Goal: Task Accomplishment & Management: Manage account settings

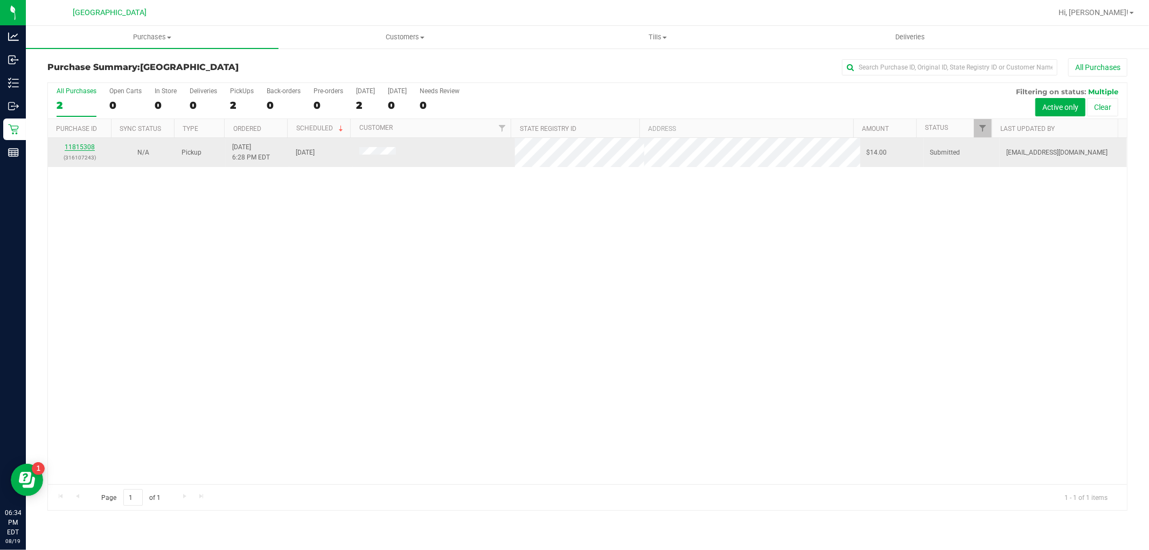
click at [68, 151] on link "11815308" at bounding box center [80, 147] width 30 height 8
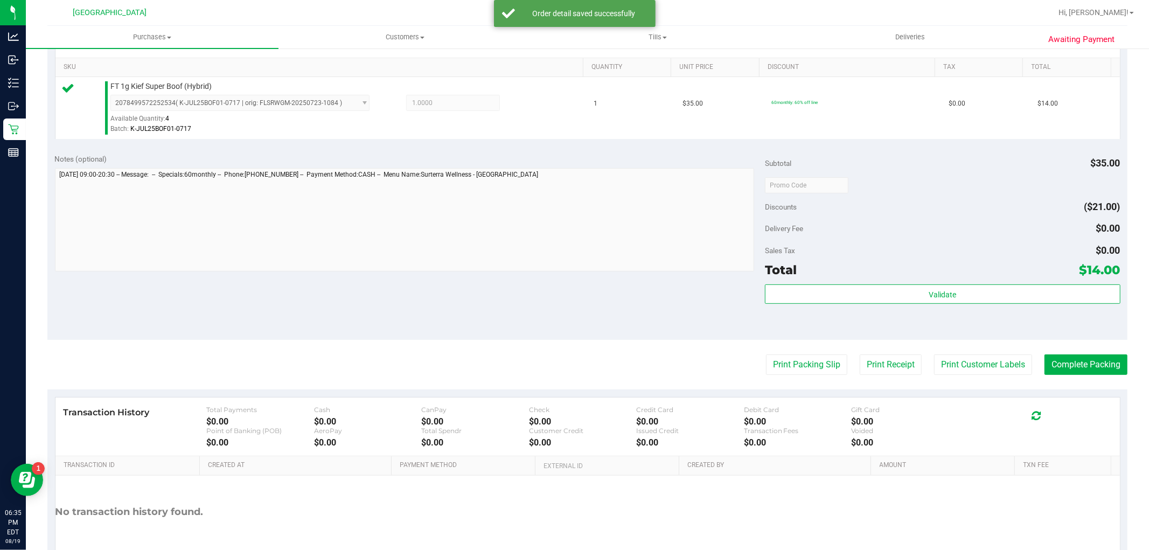
scroll to position [331, 0]
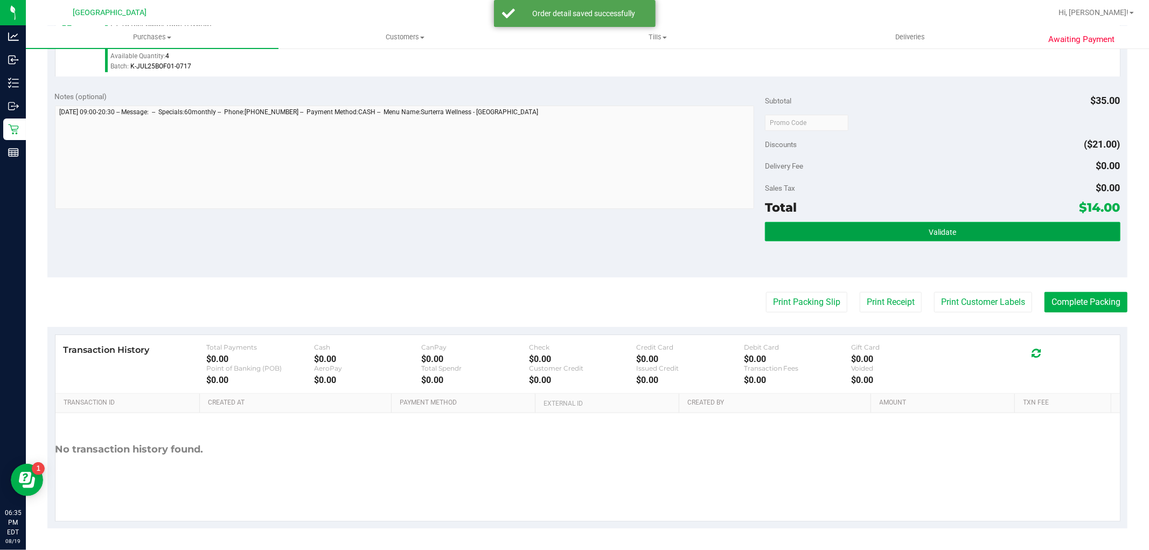
click at [965, 234] on button "Validate" at bounding box center [942, 231] width 355 height 19
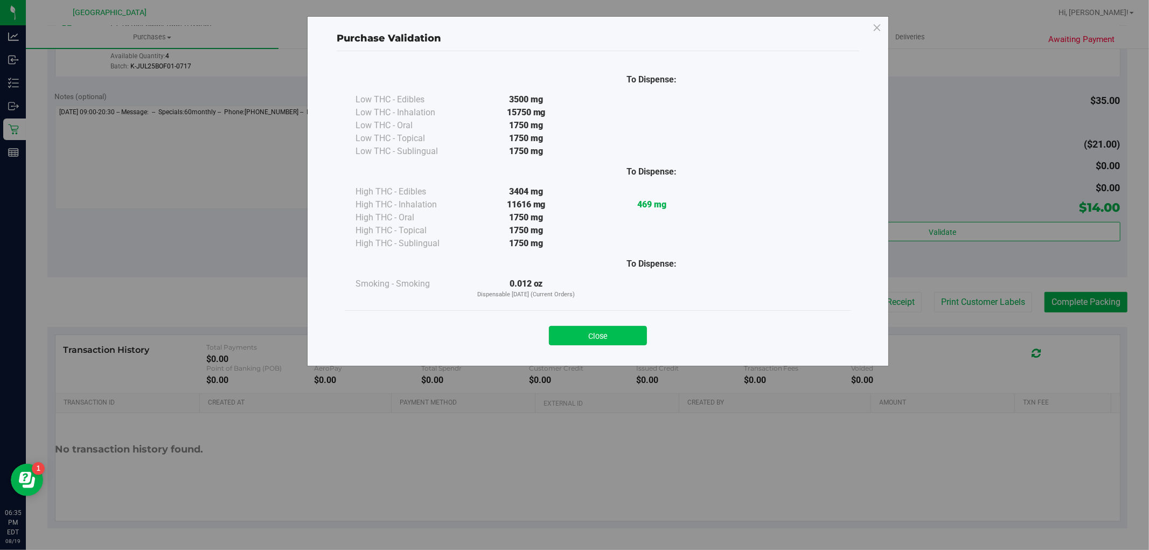
click at [589, 334] on button "Close" at bounding box center [598, 335] width 98 height 19
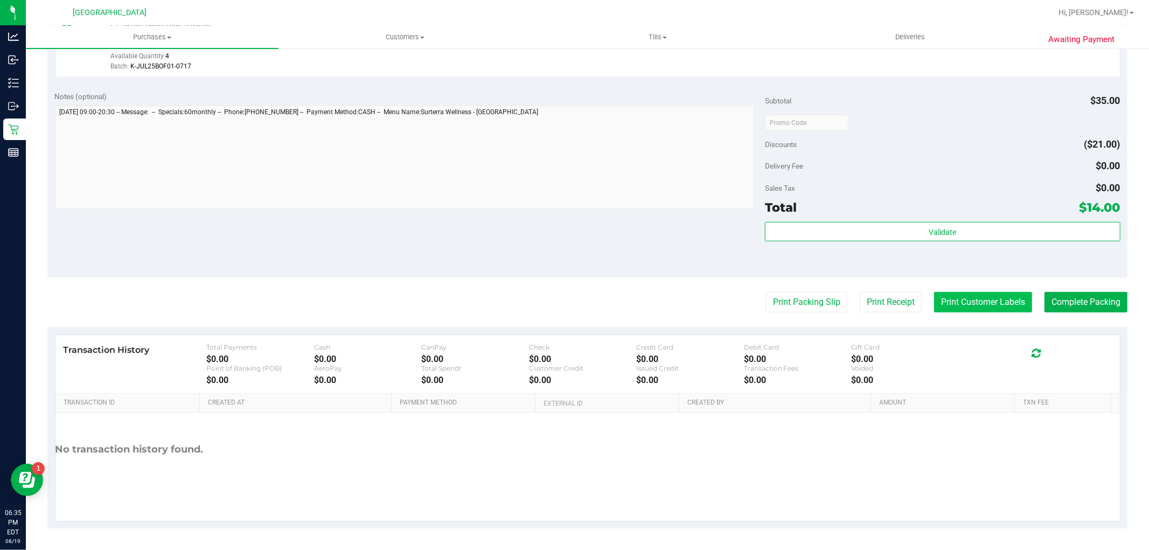
click at [955, 295] on button "Print Customer Labels" at bounding box center [983, 302] width 98 height 20
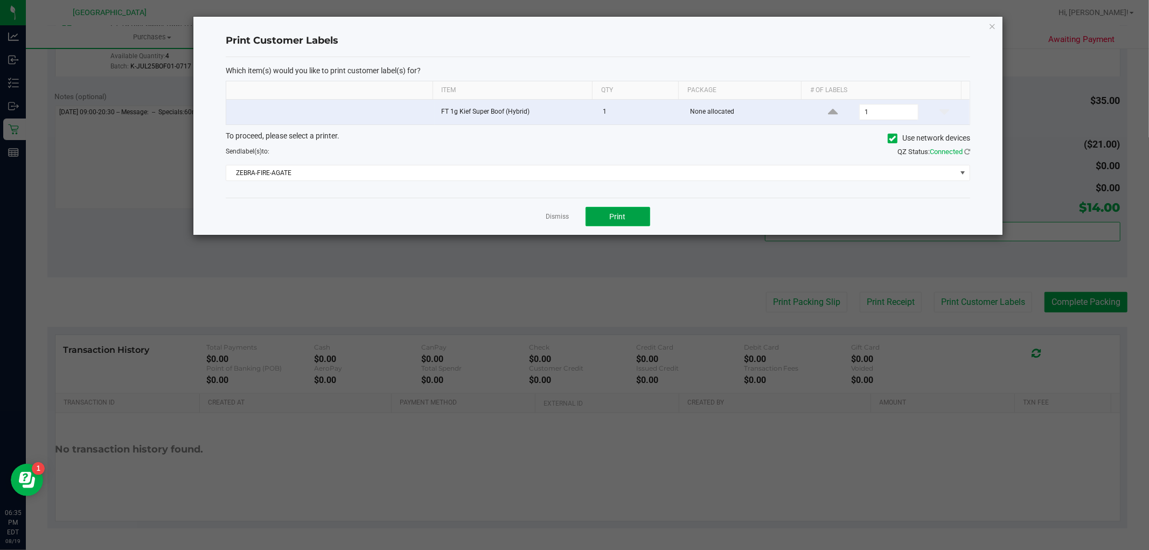
click at [612, 224] on button "Print" at bounding box center [617, 216] width 65 height 19
click at [553, 214] on link "Dismiss" at bounding box center [557, 216] width 23 height 9
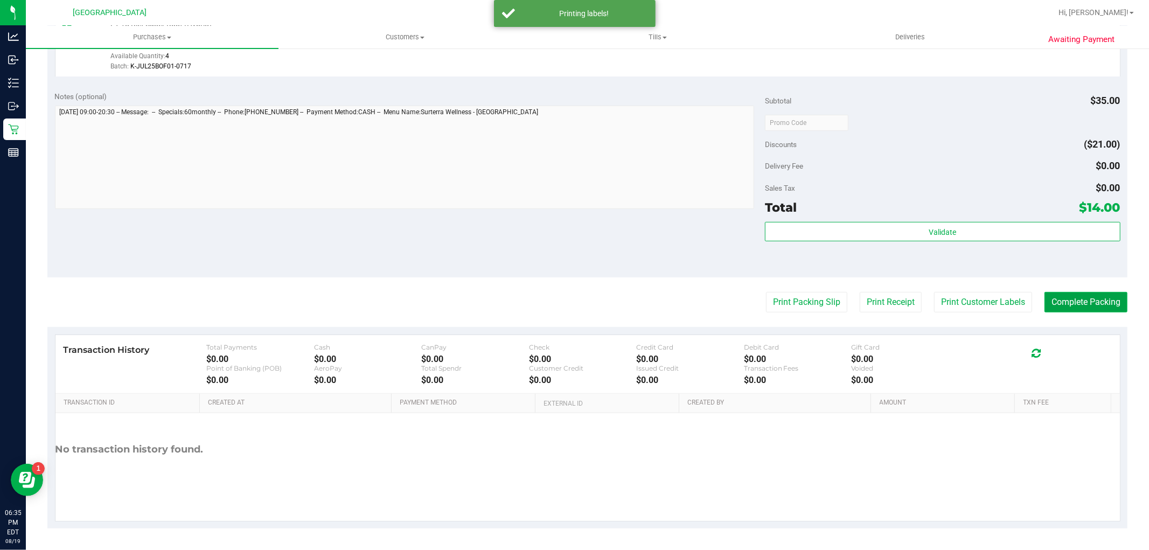
click at [1062, 302] on button "Complete Packing" at bounding box center [1085, 302] width 83 height 20
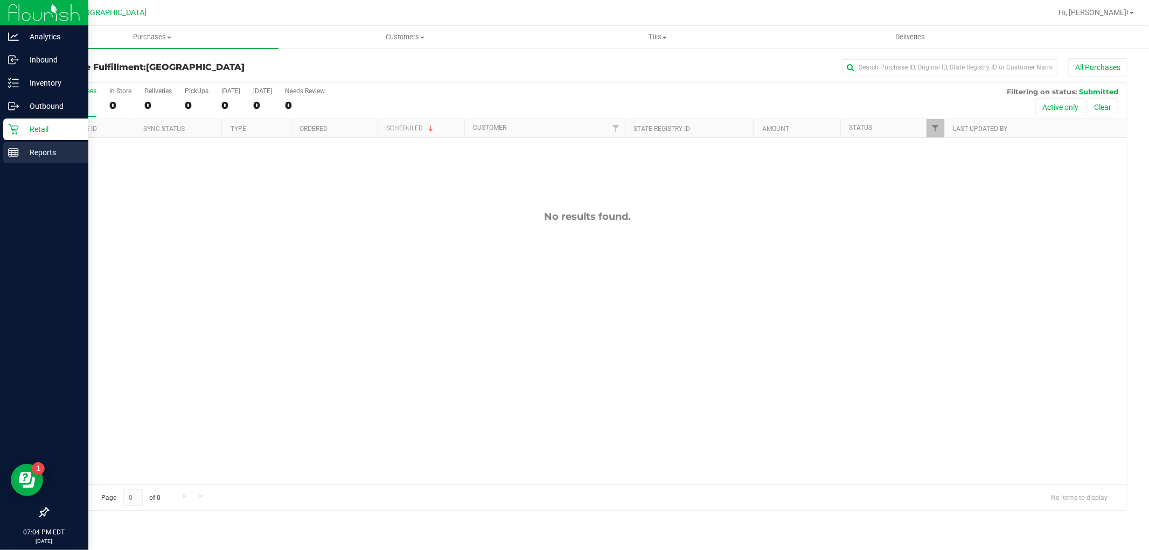
click at [46, 146] on p "Reports" at bounding box center [51, 152] width 65 height 13
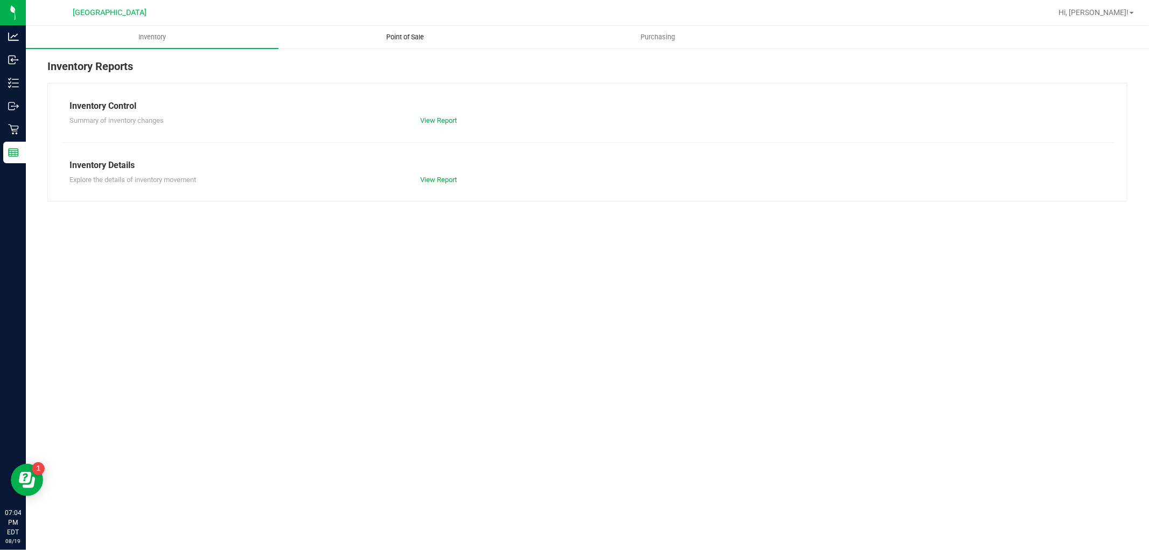
click at [395, 34] on span "Point of Sale" at bounding box center [405, 37] width 67 height 10
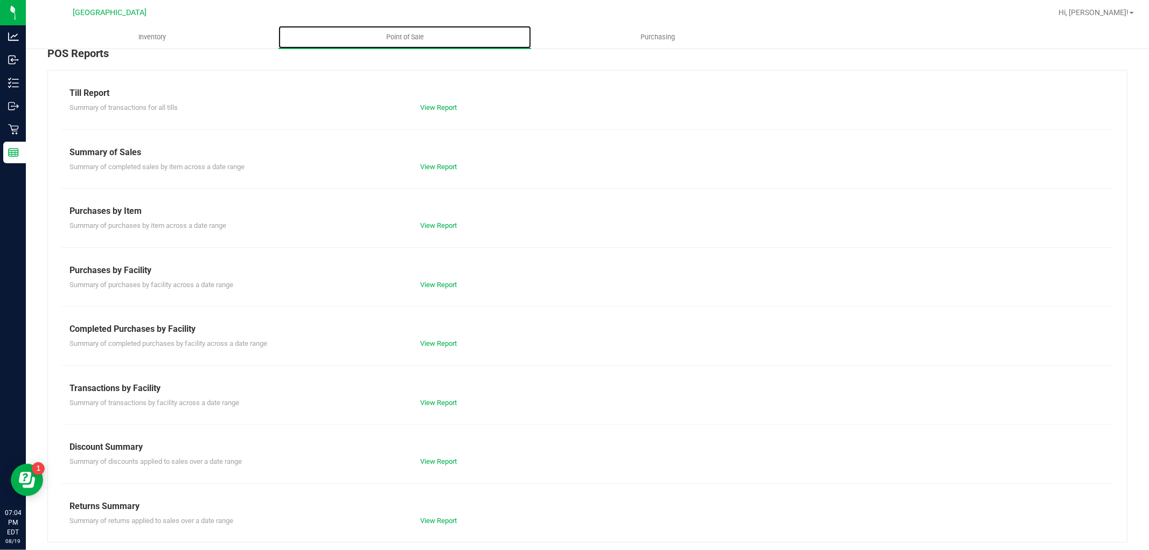
scroll to position [17, 0]
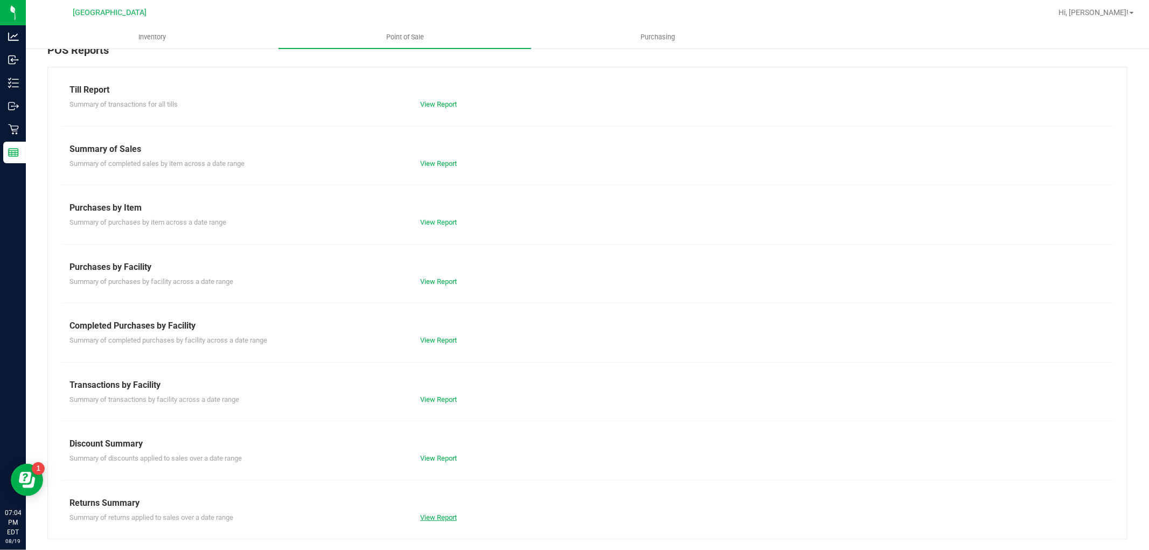
click at [429, 520] on link "View Report" at bounding box center [438, 517] width 37 height 8
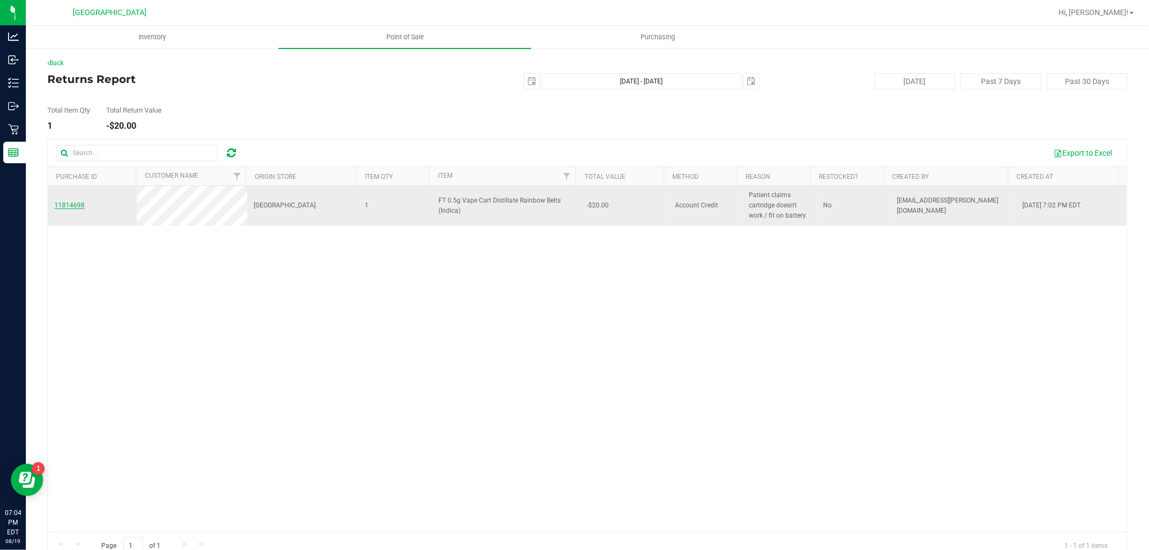
click at [67, 206] on span "11814698" at bounding box center [69, 205] width 30 height 8
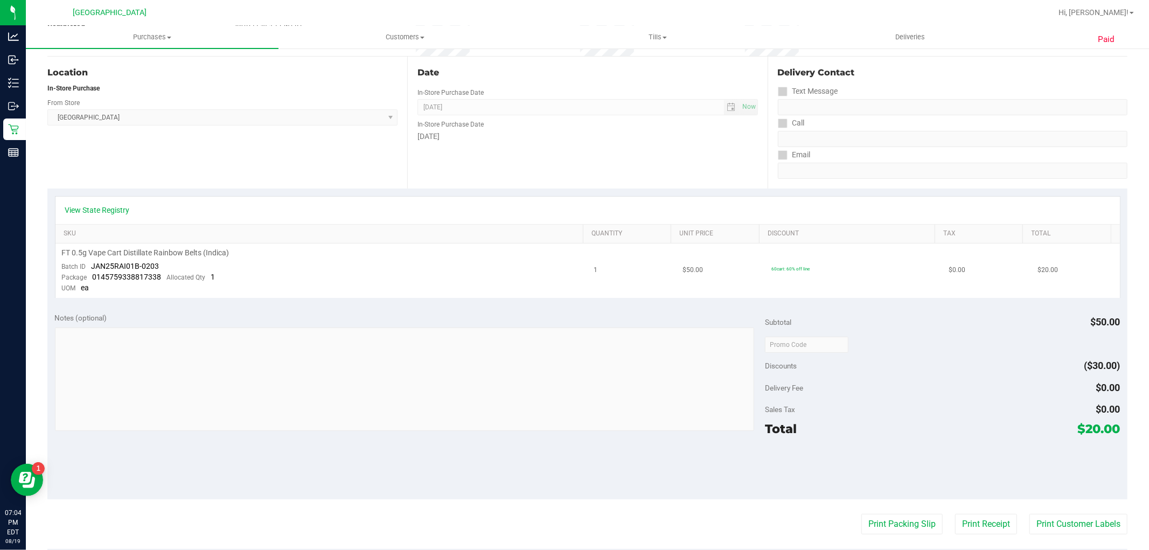
scroll to position [120, 0]
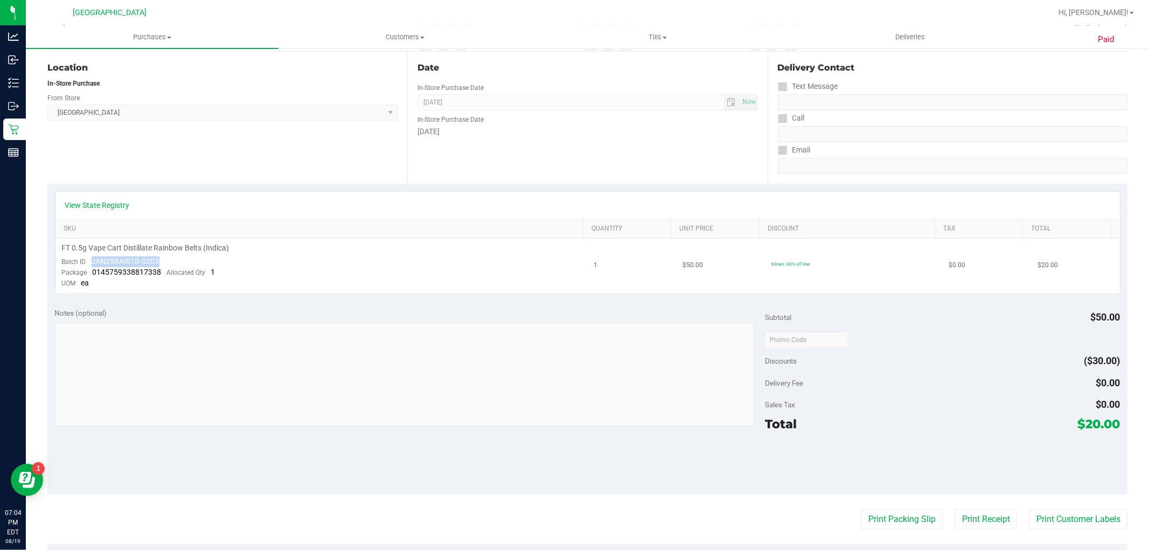
drag, startPoint x: 158, startPoint y: 261, endPoint x: 90, endPoint y: 263, distance: 67.3
click at [90, 263] on td "FT 0.5g Vape Cart Distillate Rainbow Belts (Indica) Batch ID JAN25RAI01B-0203 P…" at bounding box center [321, 266] width 532 height 54
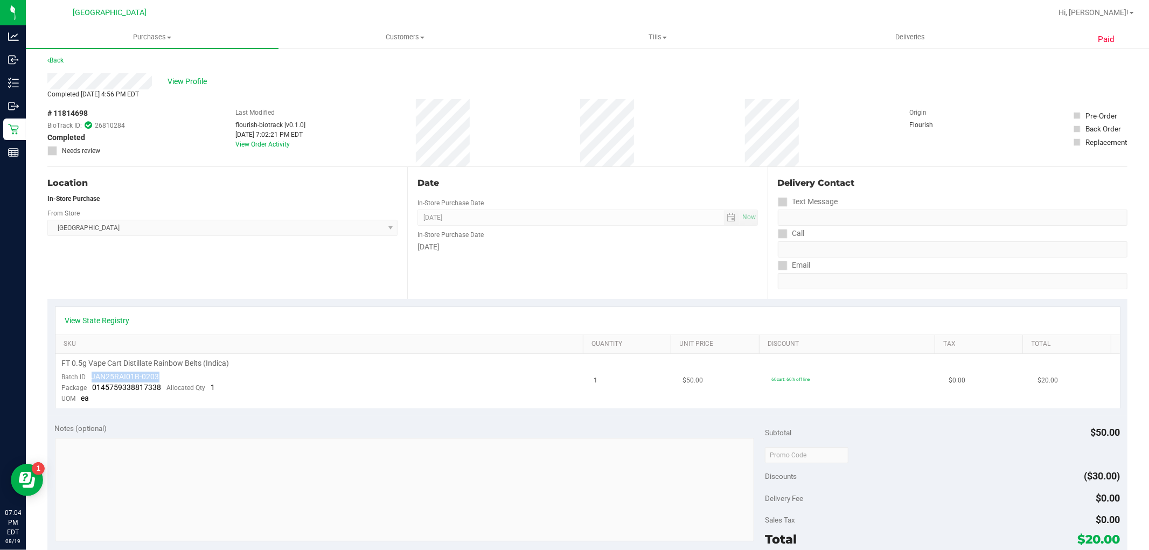
scroll to position [0, 0]
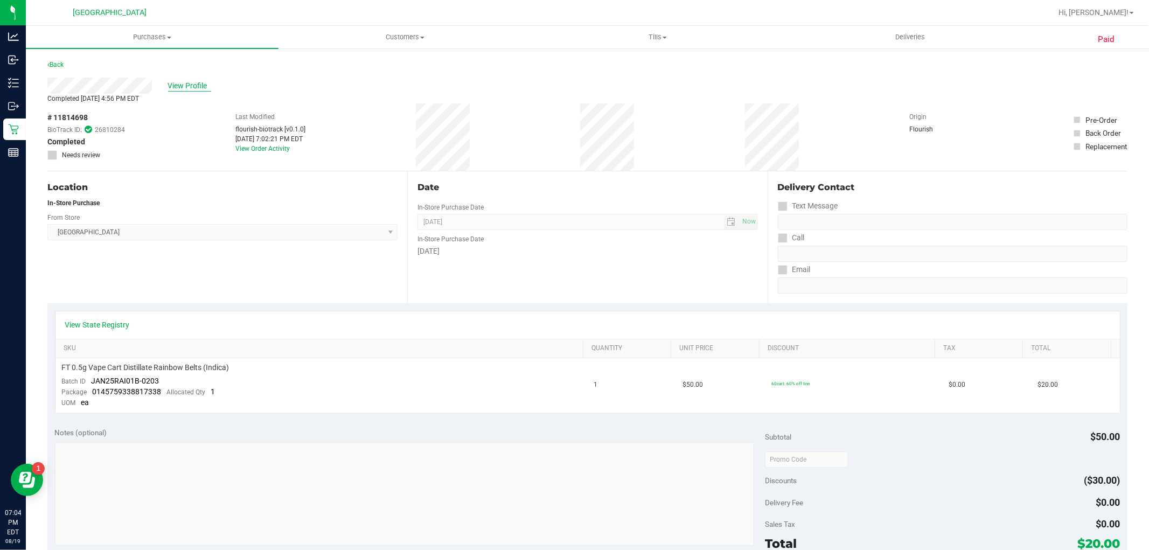
click at [184, 82] on span "View Profile" at bounding box center [189, 85] width 43 height 11
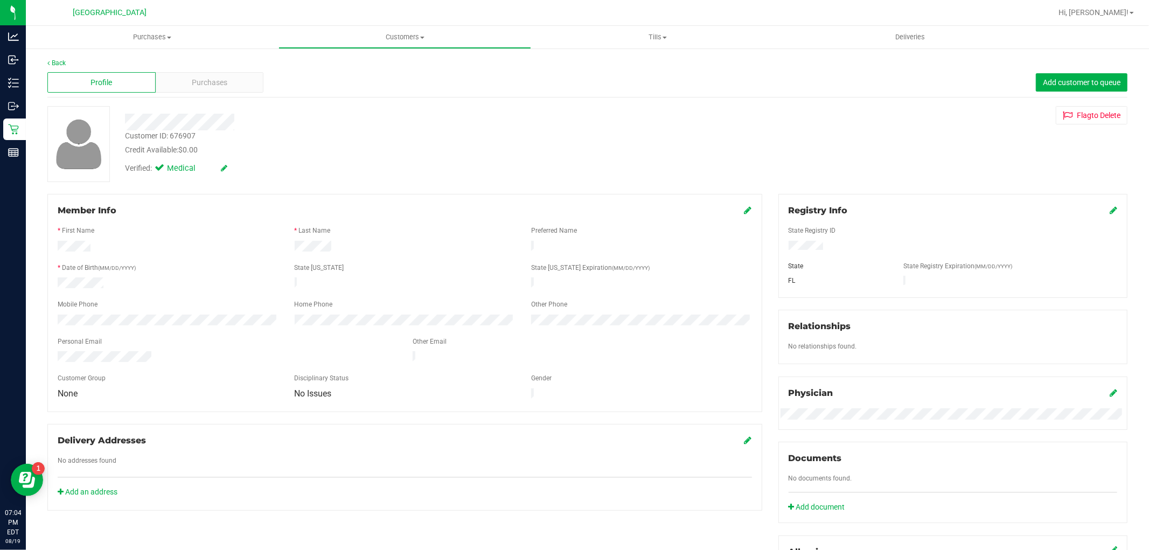
click at [184, 136] on div "Customer ID: 676907" at bounding box center [160, 135] width 71 height 11
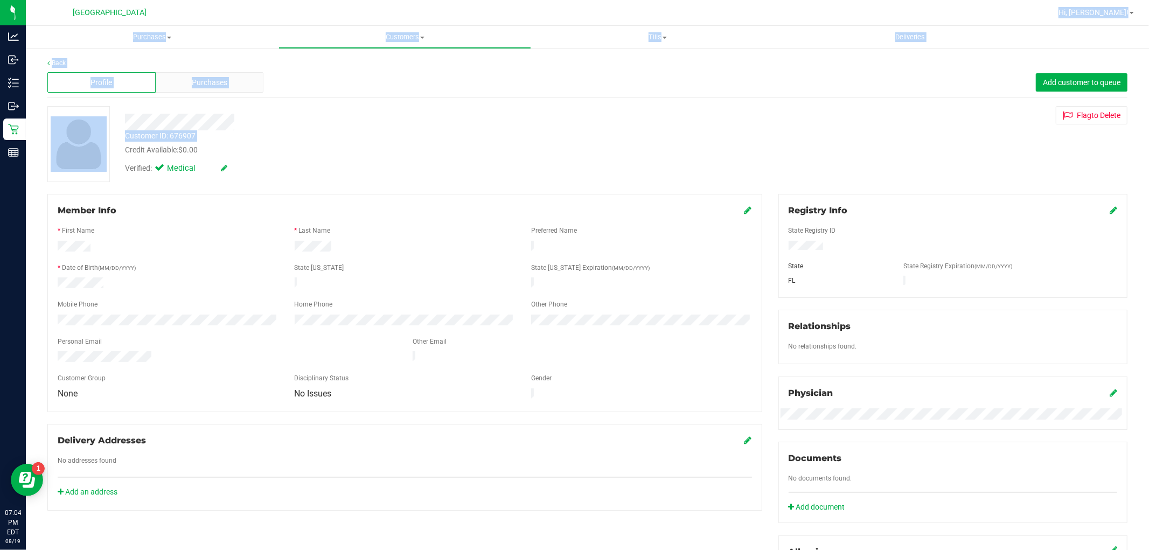
drag, startPoint x: 184, startPoint y: 136, endPoint x: 433, endPoint y: -3, distance: 285.3
click at [433, 0] on html "Analytics Inbound Inventory Outbound Retail Reports 07:04 PM EDT [DATE] 08/19 […" at bounding box center [574, 275] width 1149 height 550
click at [331, 124] on div at bounding box center [391, 122] width 548 height 17
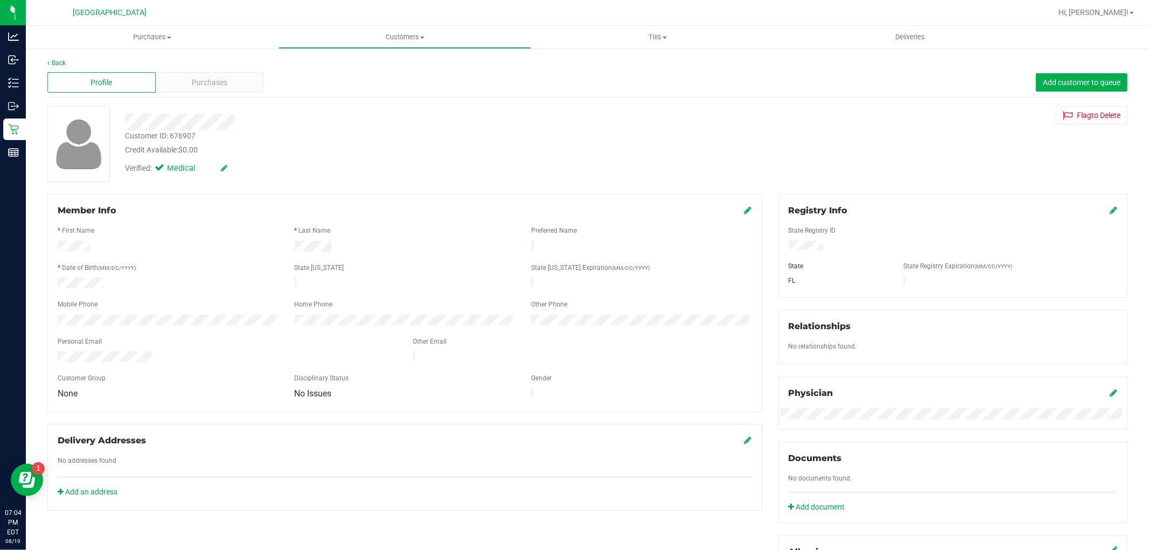
click at [182, 136] on div "Customer ID: 676907" at bounding box center [160, 135] width 71 height 11
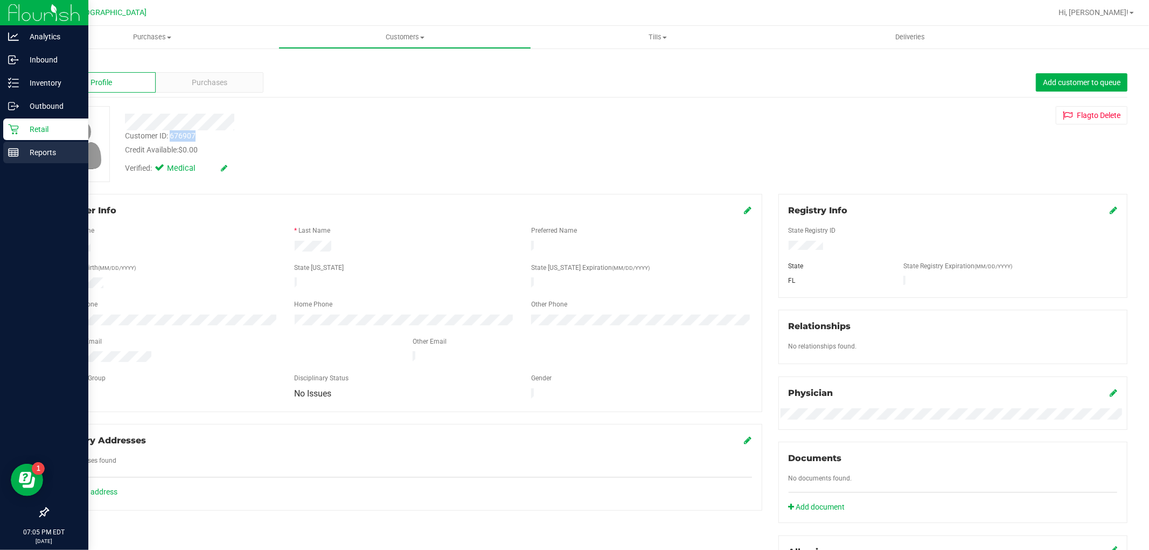
click at [13, 156] on rect at bounding box center [14, 153] width 10 height 8
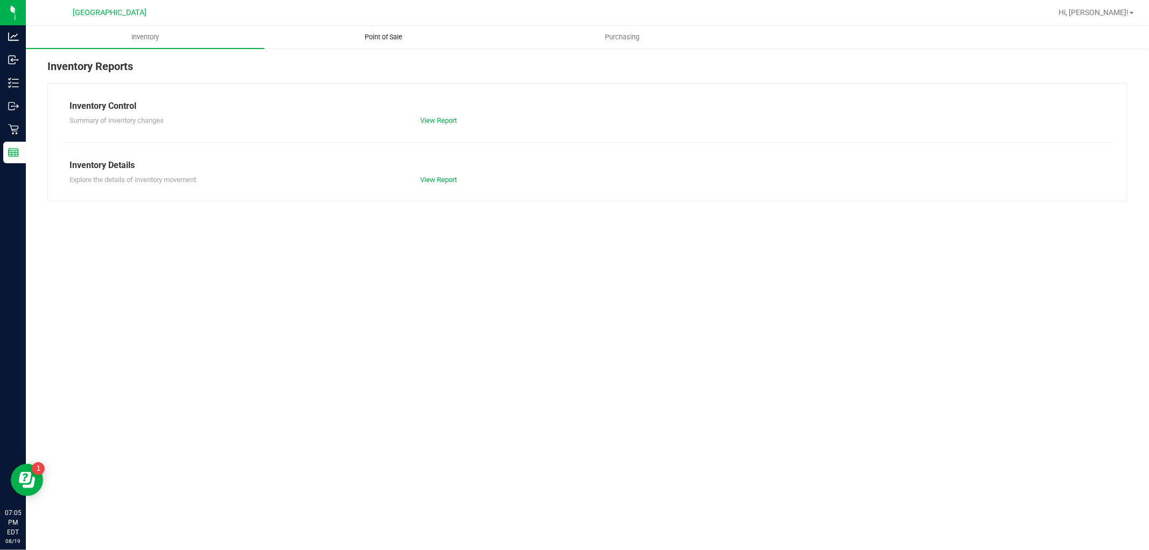
click at [395, 44] on uib-tab-heading "Point of Sale" at bounding box center [384, 37] width 238 height 22
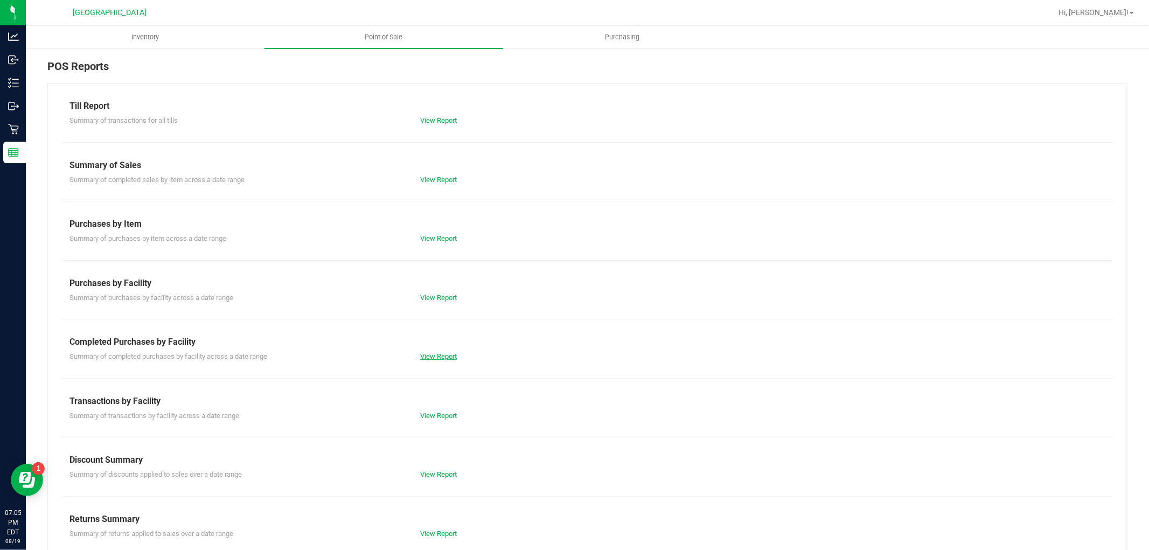
click at [431, 356] on link "View Report" at bounding box center [438, 356] width 37 height 8
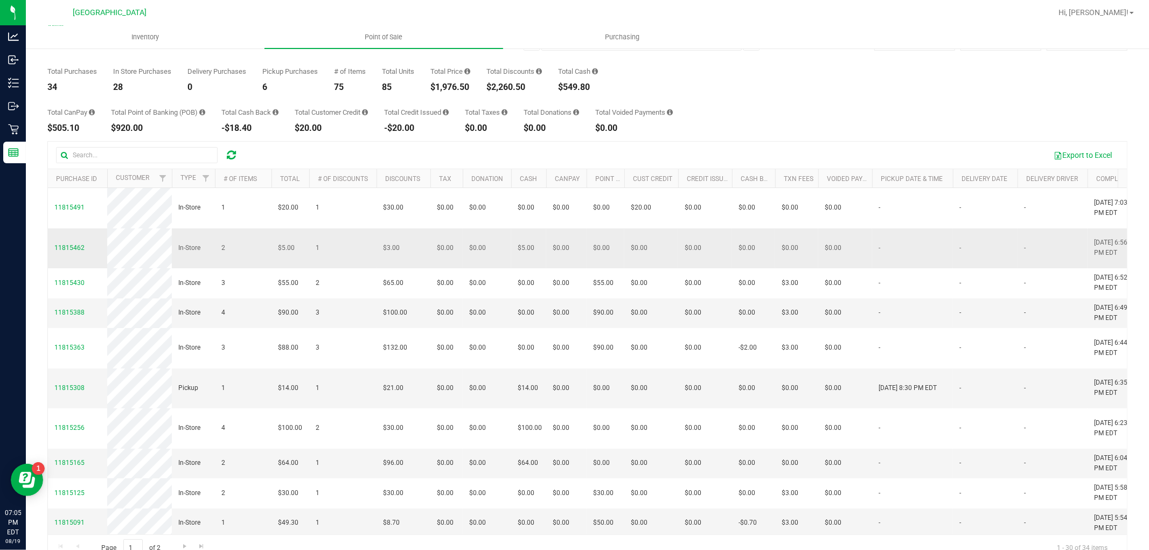
scroll to position [60, 0]
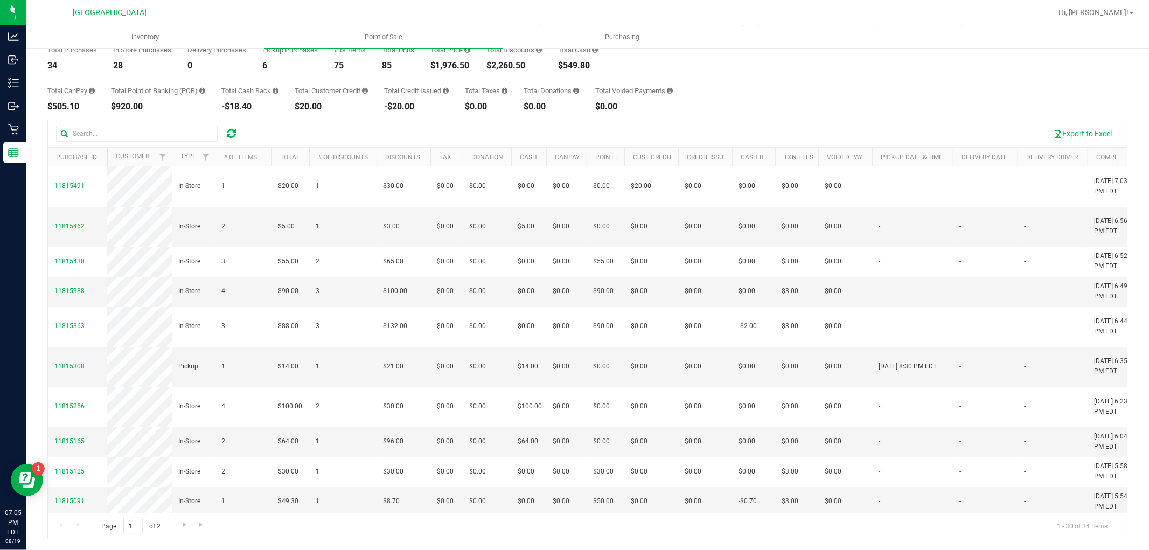
click at [668, 515] on div "Page 1 of 2 1 - 30 of 34 items" at bounding box center [587, 526] width 1079 height 26
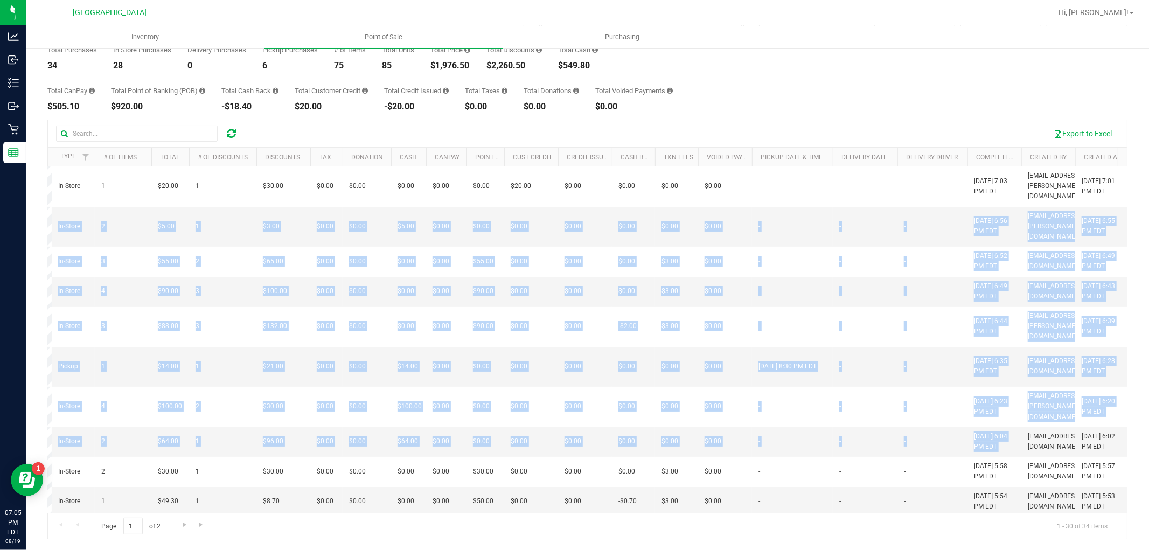
scroll to position [0, 0]
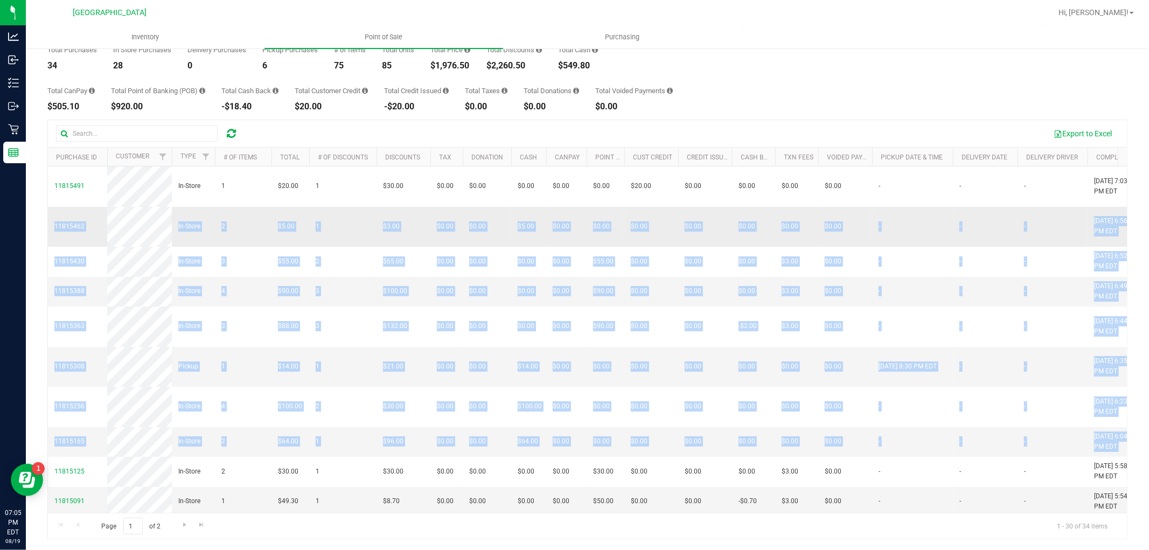
drag, startPoint x: 722, startPoint y: 465, endPoint x: 57, endPoint y: 233, distance: 705.1
